Goal: Transaction & Acquisition: Purchase product/service

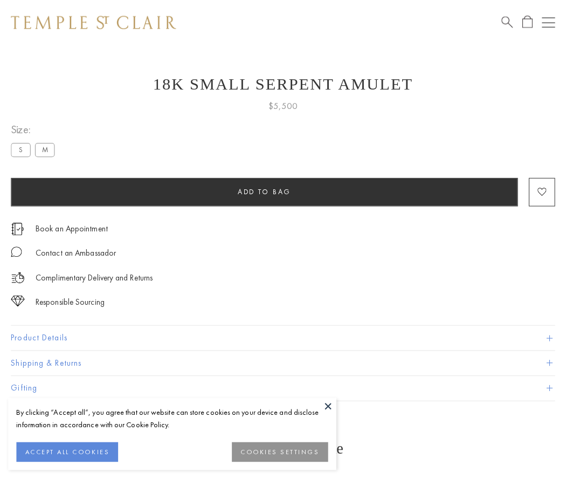
scroll to position [43, 0]
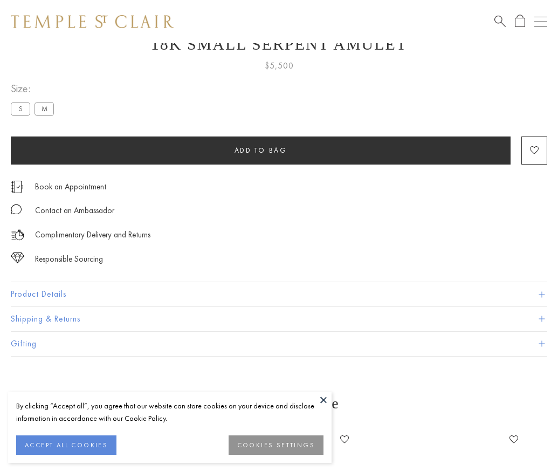
click at [261, 150] on span "Add to bag" at bounding box center [261, 150] width 53 height 9
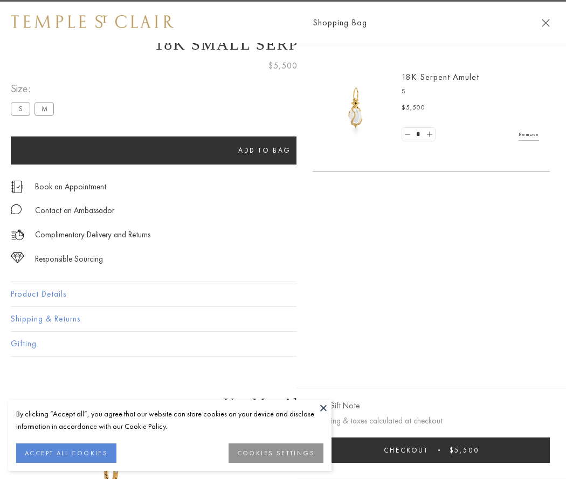
click at [465, 450] on button "Checkout $5,500" at bounding box center [431, 449] width 237 height 25
